Goal: Task Accomplishment & Management: Manage account settings

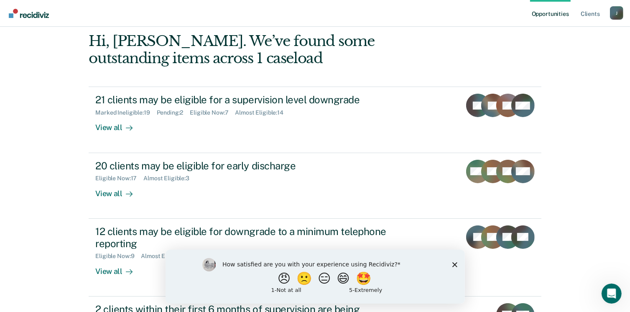
scroll to position [85, 0]
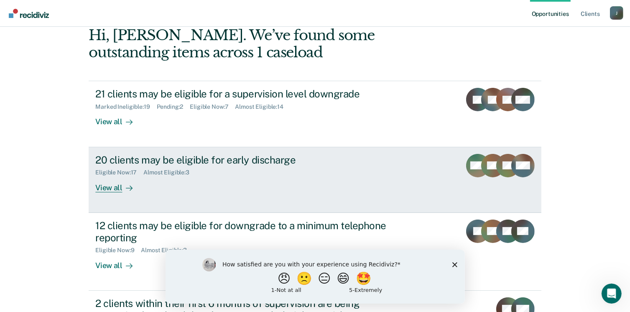
click at [105, 188] on div "View all" at bounding box center [118, 184] width 47 height 16
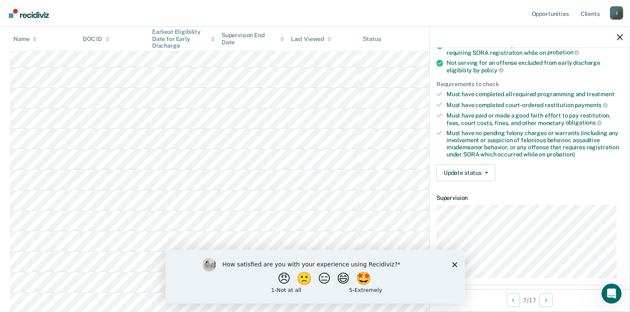
scroll to position [105, 0]
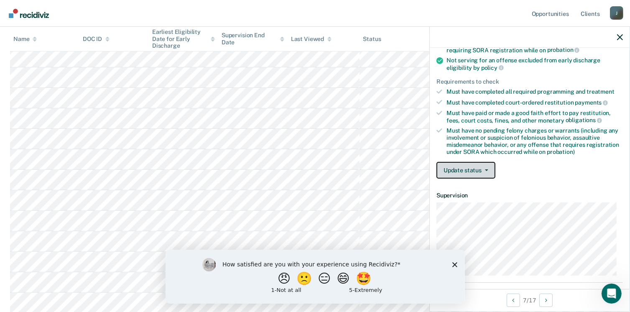
click at [479, 166] on button "Update status" at bounding box center [466, 170] width 59 height 17
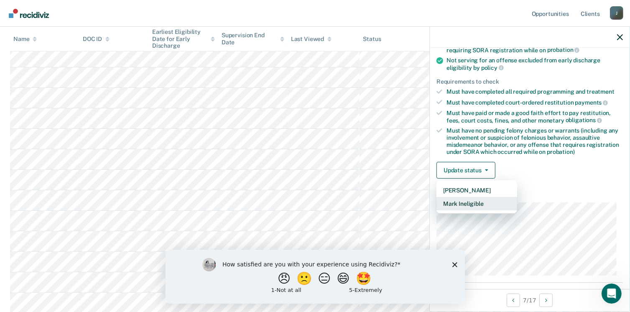
click at [480, 199] on button "Mark Ineligible" at bounding box center [477, 203] width 81 height 13
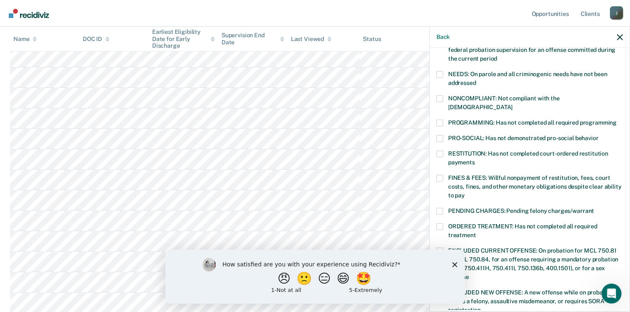
scroll to position [121, 0]
click at [436, 113] on div "RC Which of the following requirements has [PERSON_NAME] not met? [MEDICAL_DATA…" at bounding box center [530, 179] width 200 height 262
click at [440, 120] on span at bounding box center [440, 123] width 7 height 7
click at [617, 120] on input "PROGRAMMING: Has not completed all required programming" at bounding box center [617, 120] width 0 height 0
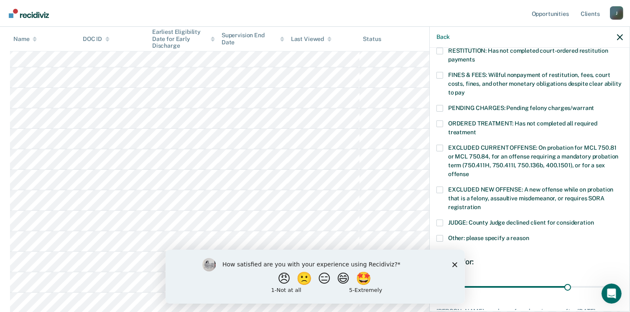
scroll to position [272, 0]
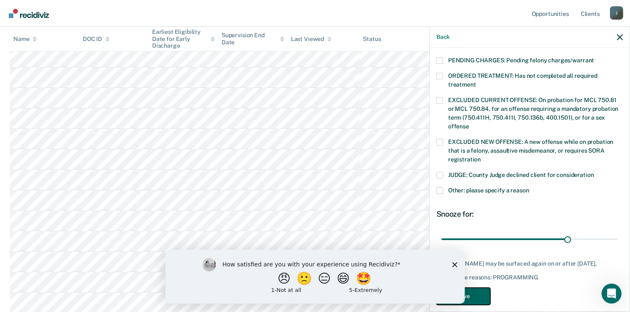
click at [476, 288] on button "Save" at bounding box center [464, 296] width 54 height 17
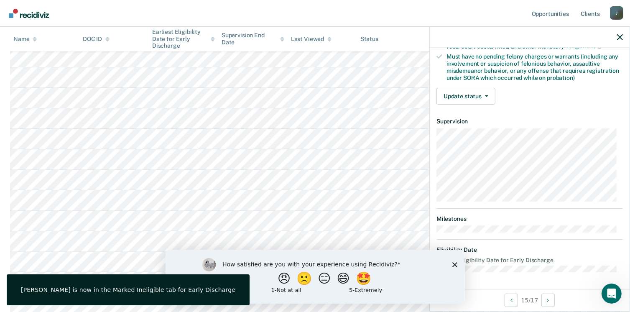
scroll to position [176, 0]
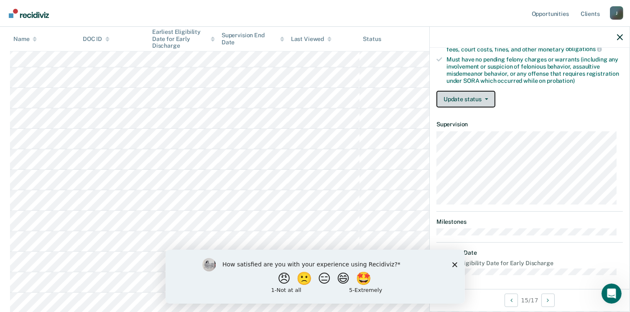
click at [450, 100] on button "Update status" at bounding box center [466, 99] width 59 height 17
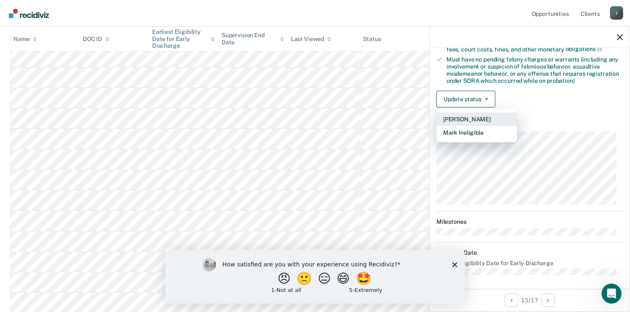
click at [459, 119] on button "[PERSON_NAME]" at bounding box center [477, 119] width 81 height 13
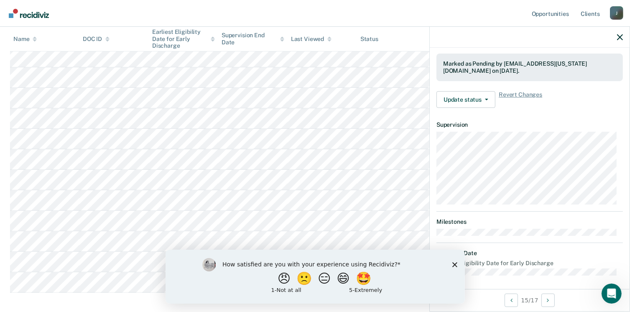
scroll to position [153, 0]
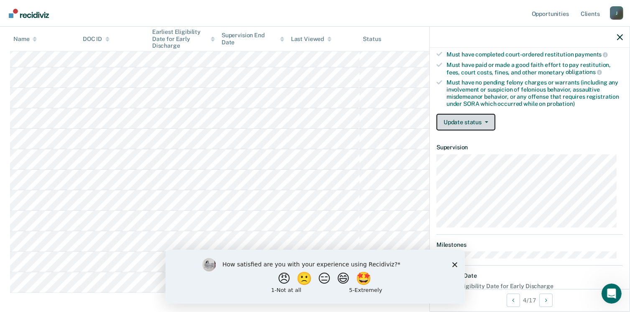
click at [472, 114] on button "Update status" at bounding box center [466, 122] width 59 height 17
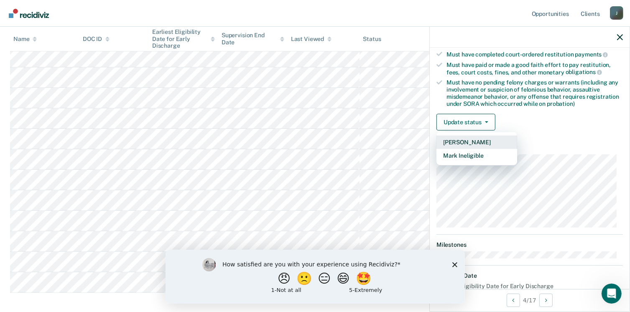
drag, startPoint x: 486, startPoint y: 138, endPoint x: 461, endPoint y: 140, distance: 25.1
click at [461, 140] on button "[PERSON_NAME]" at bounding box center [477, 142] width 81 height 13
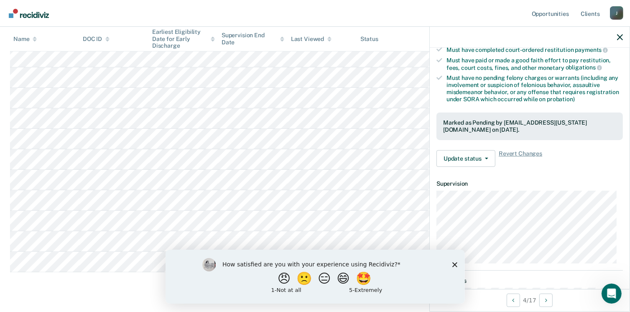
scroll to position [159, 0]
